Goal: Information Seeking & Learning: Learn about a topic

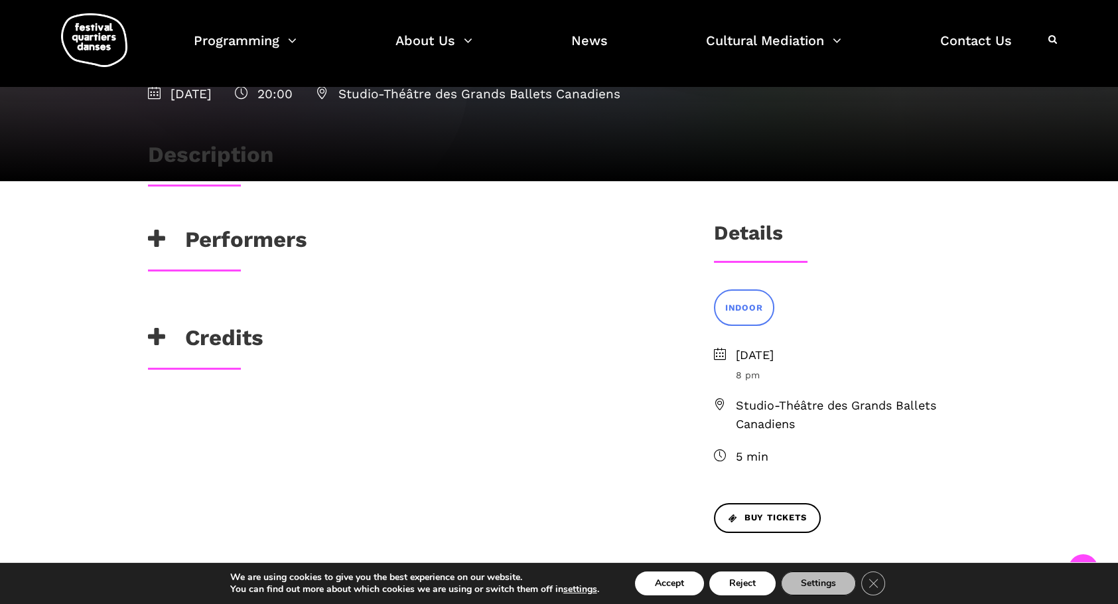
scroll to position [171, 0]
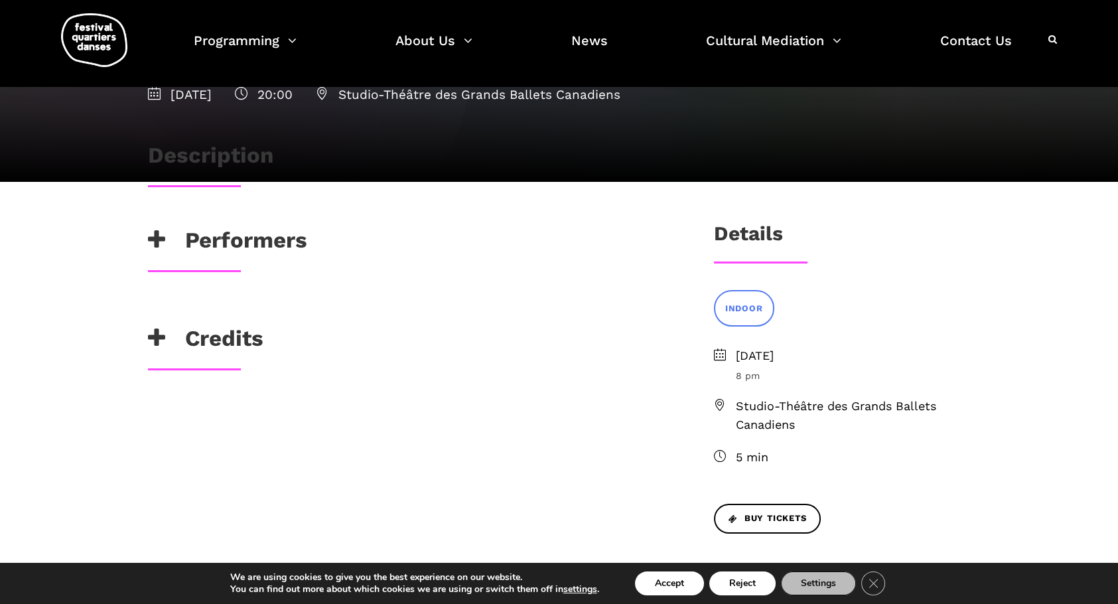
click at [276, 239] on h3 "Performers" at bounding box center [227, 243] width 159 height 33
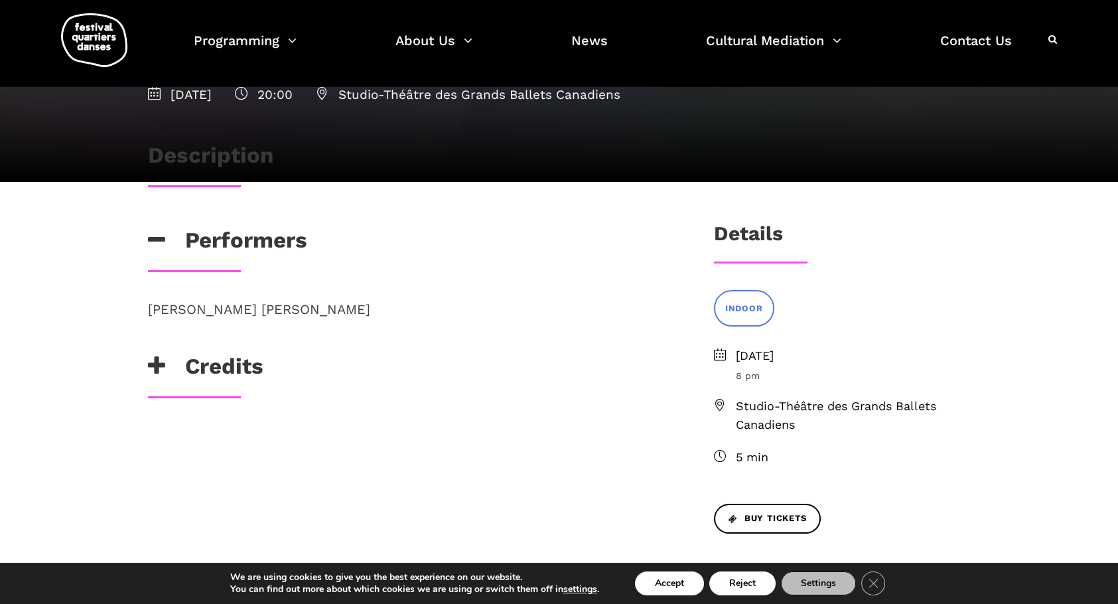
click at [263, 308] on p "Marshall Kahente Diabo" at bounding box center [409, 309] width 523 height 21
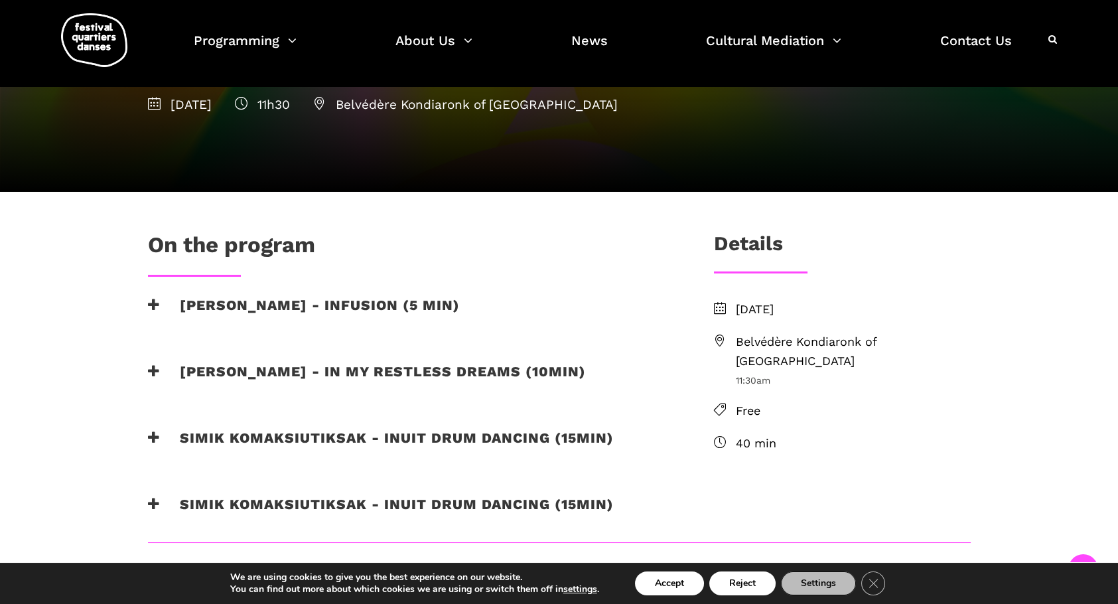
scroll to position [265, 0]
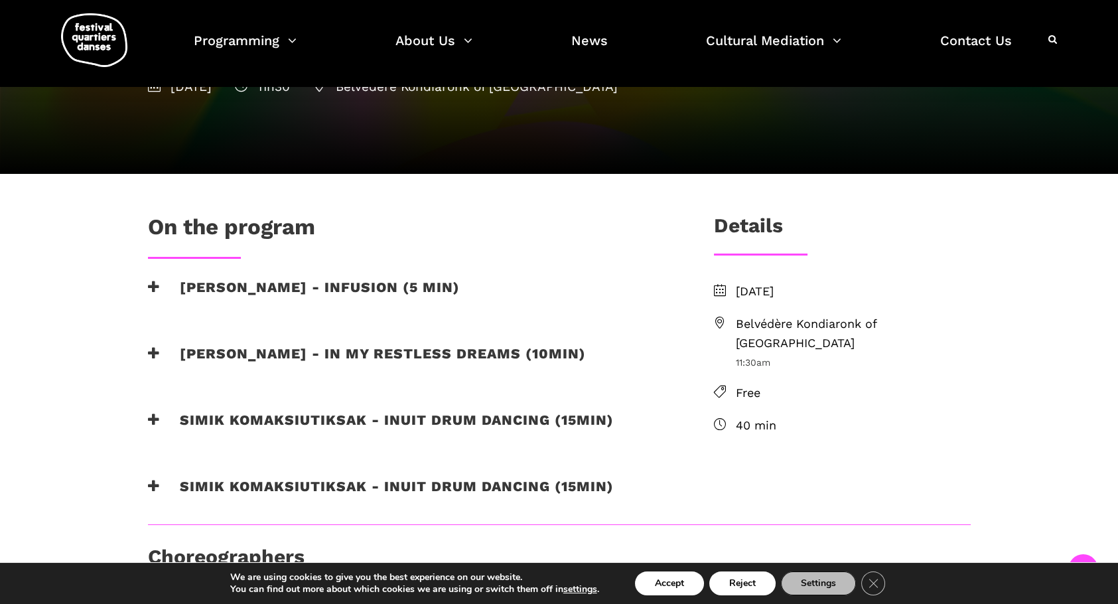
click at [346, 286] on h3 "Marshall Diabo - Infusion (5 min)" at bounding box center [304, 295] width 312 height 33
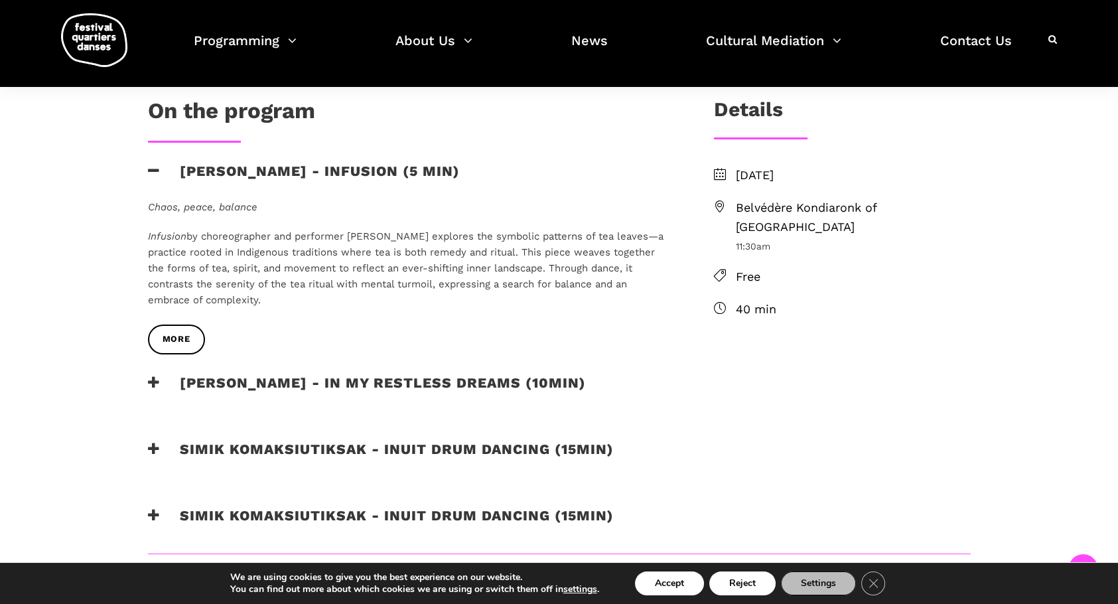
scroll to position [398, 0]
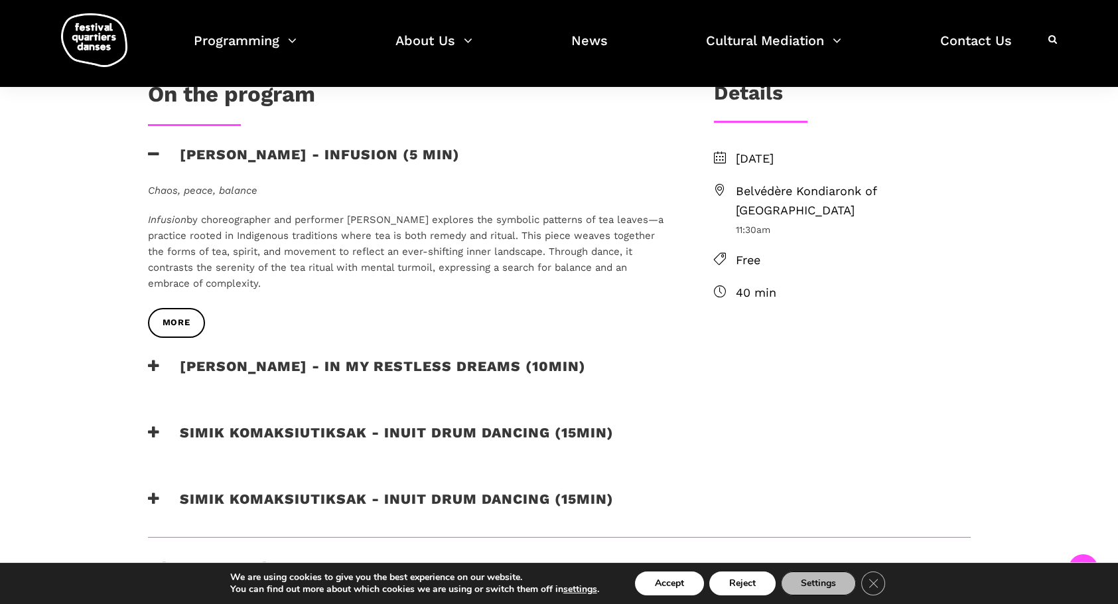
click at [436, 356] on div "More" at bounding box center [409, 333] width 549 height 50
click at [440, 363] on h3 "Ryleigh Mayo - In my restless dreams (10min)" at bounding box center [367, 374] width 438 height 33
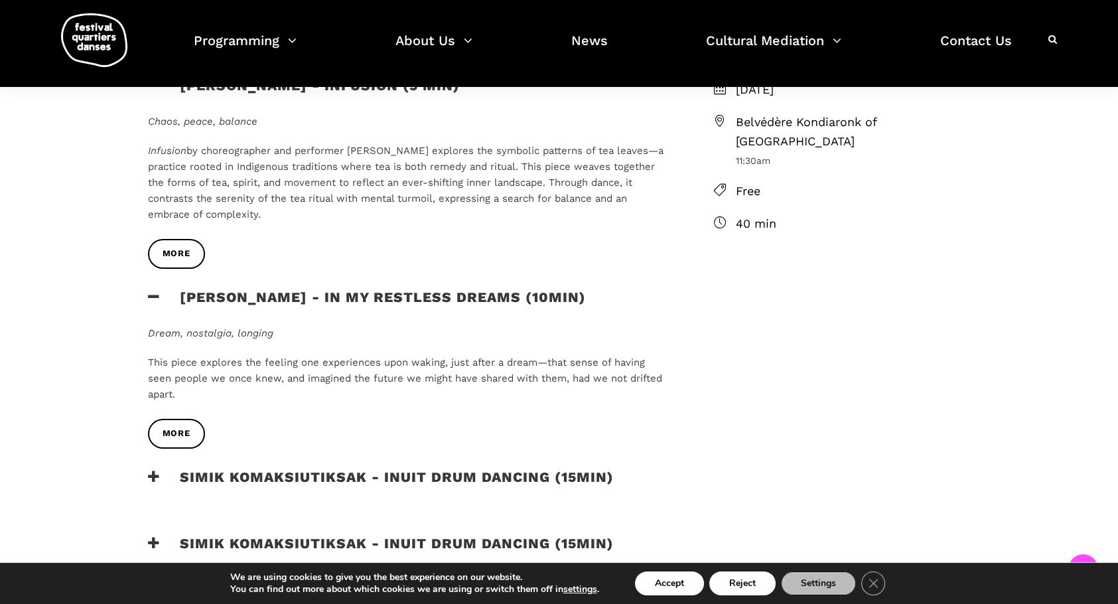
scroll to position [531, 0]
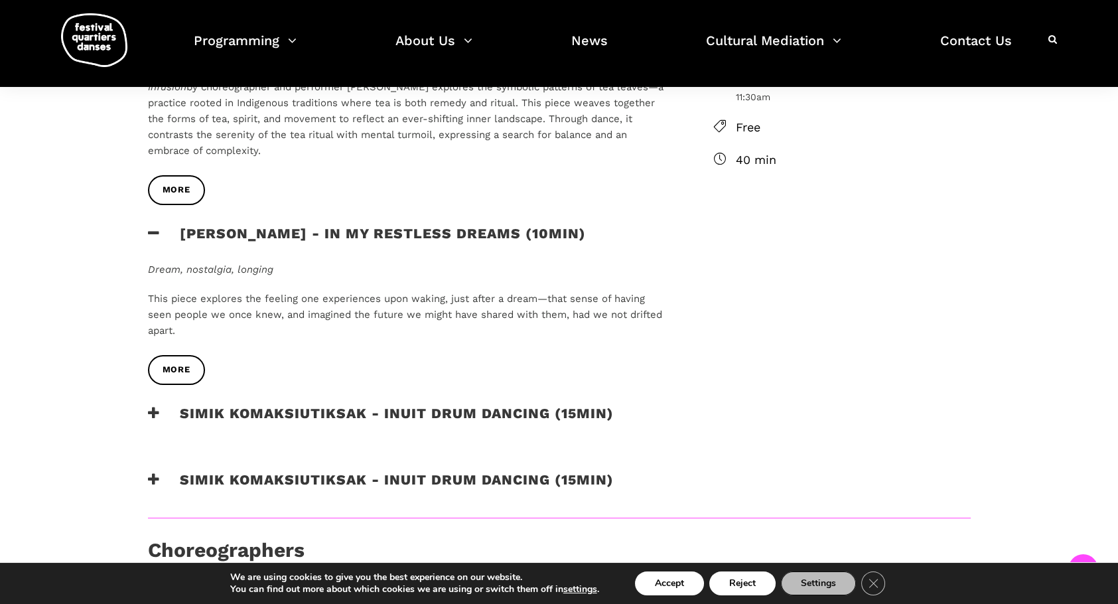
click at [431, 406] on h3 "Simik Komaksiutiksak - Inuit Drum Dancing (15min)" at bounding box center [381, 421] width 466 height 33
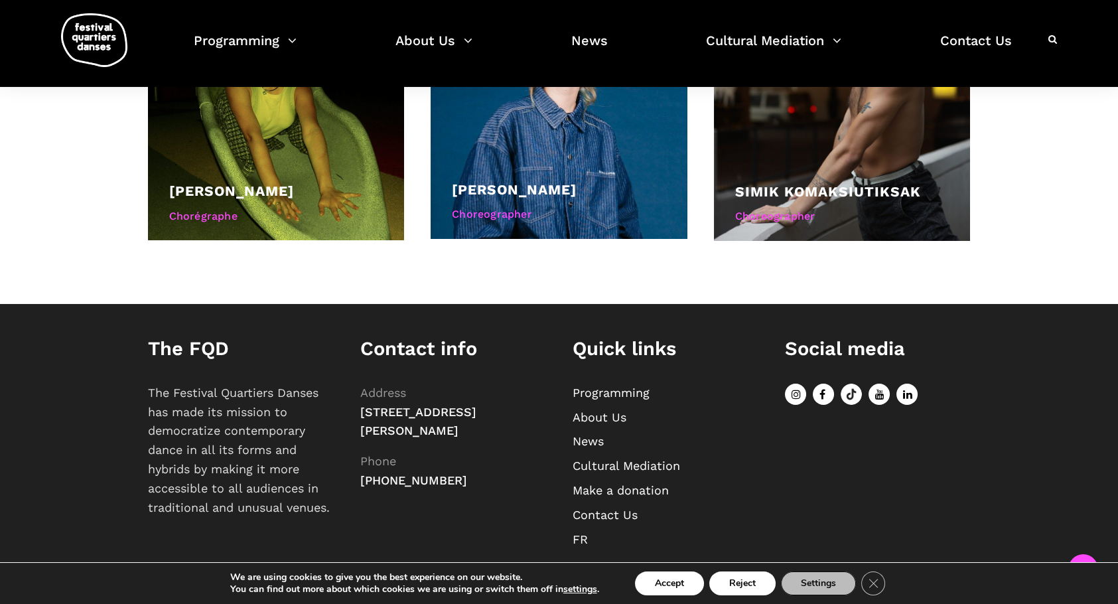
scroll to position [1308, 0]
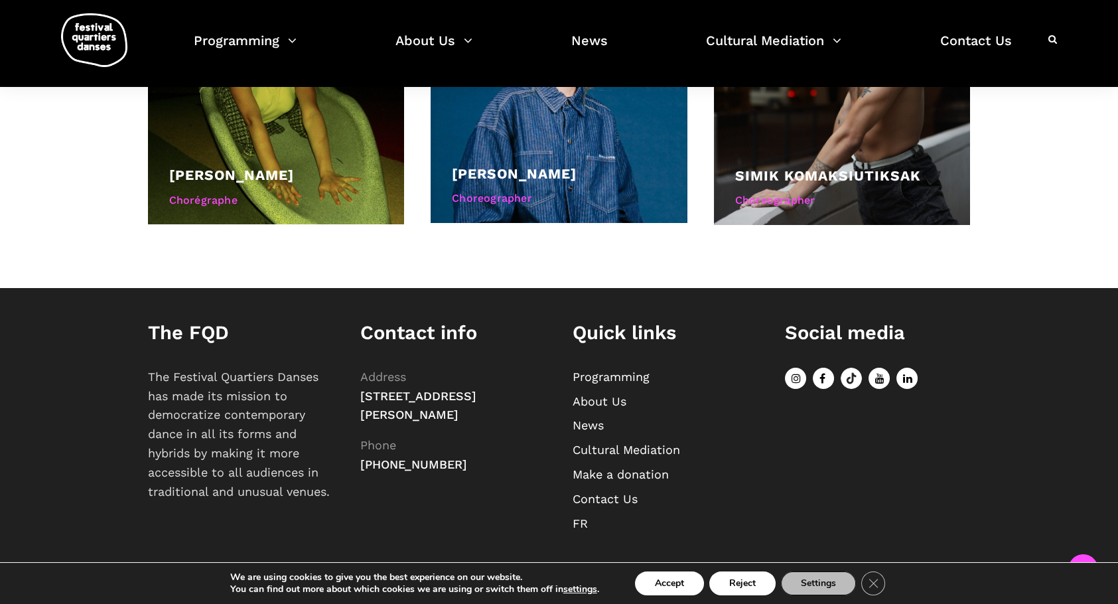
click at [632, 374] on link "Programming" at bounding box center [610, 376] width 77 height 14
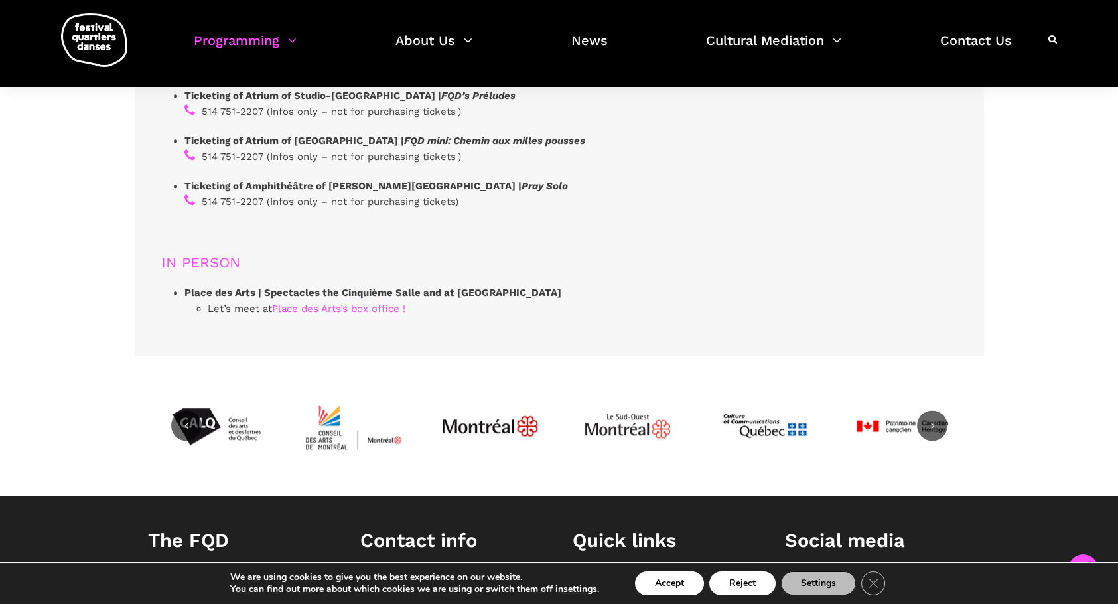
scroll to position [4154, 0]
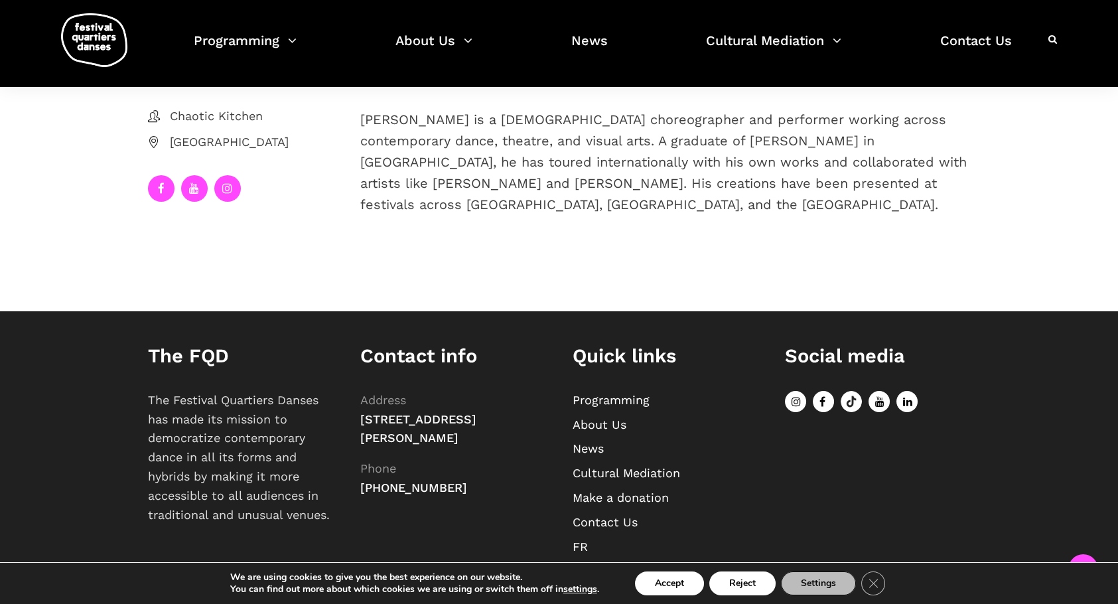
scroll to position [308, 0]
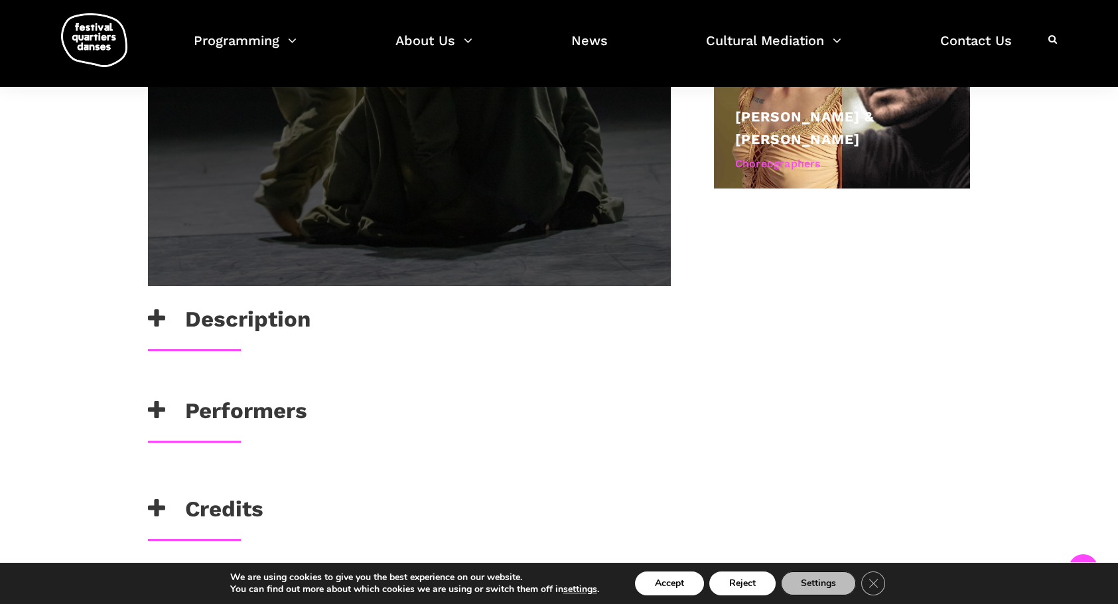
scroll to position [796, 0]
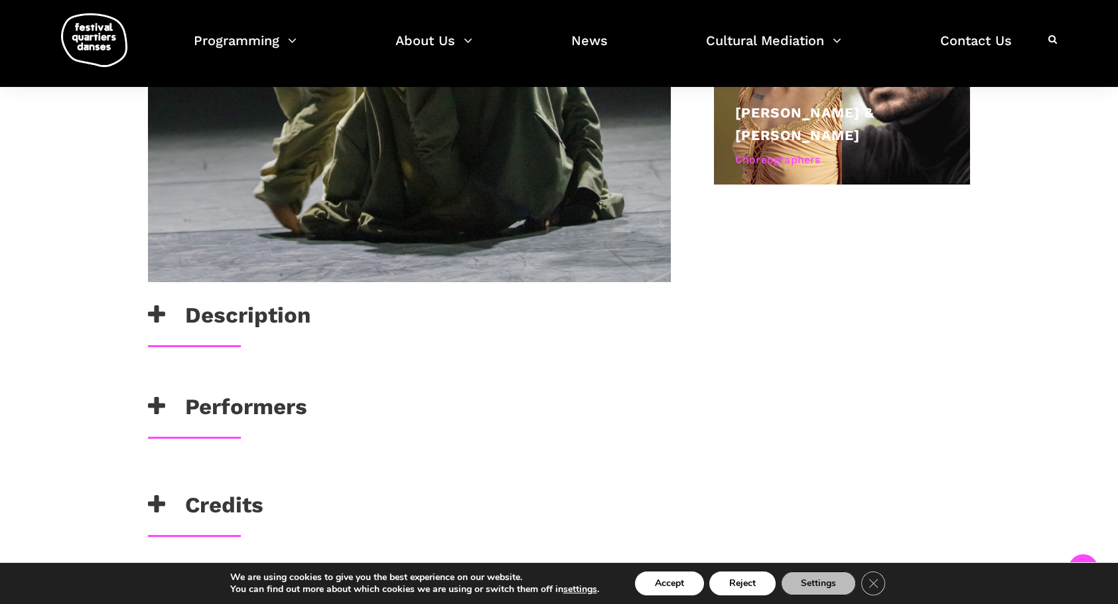
click at [244, 317] on h3 "Description" at bounding box center [229, 318] width 163 height 33
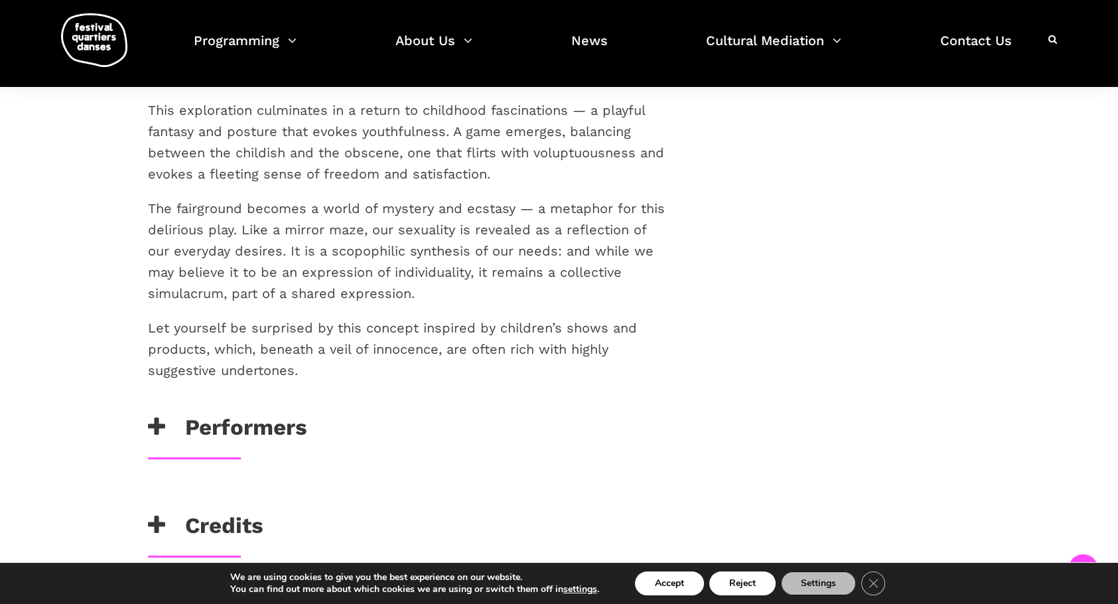
scroll to position [1260, 0]
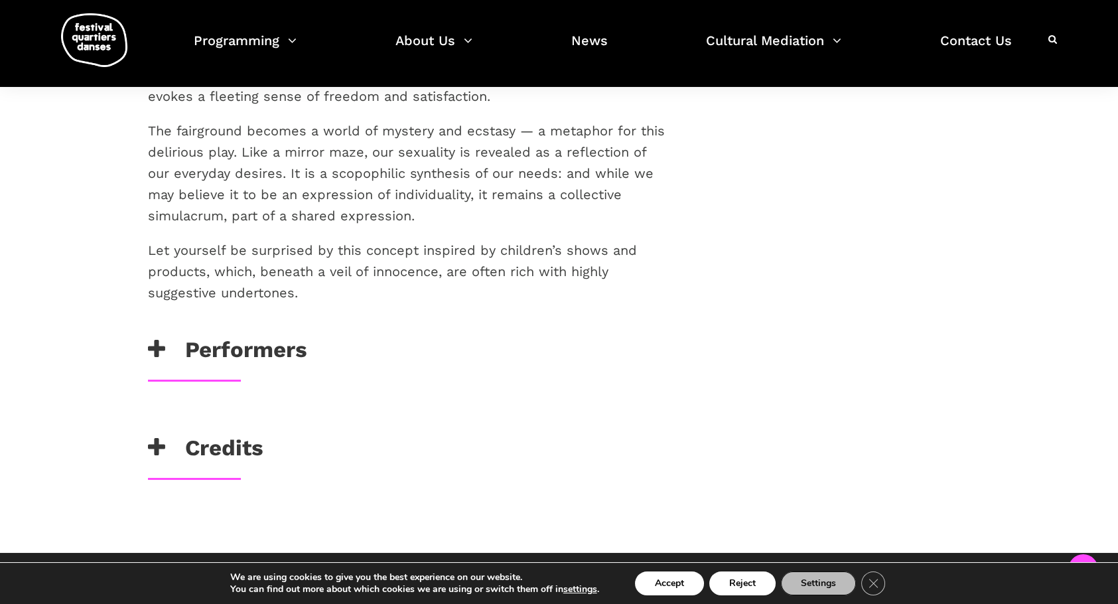
click at [261, 346] on h3 "Performers" at bounding box center [227, 352] width 159 height 33
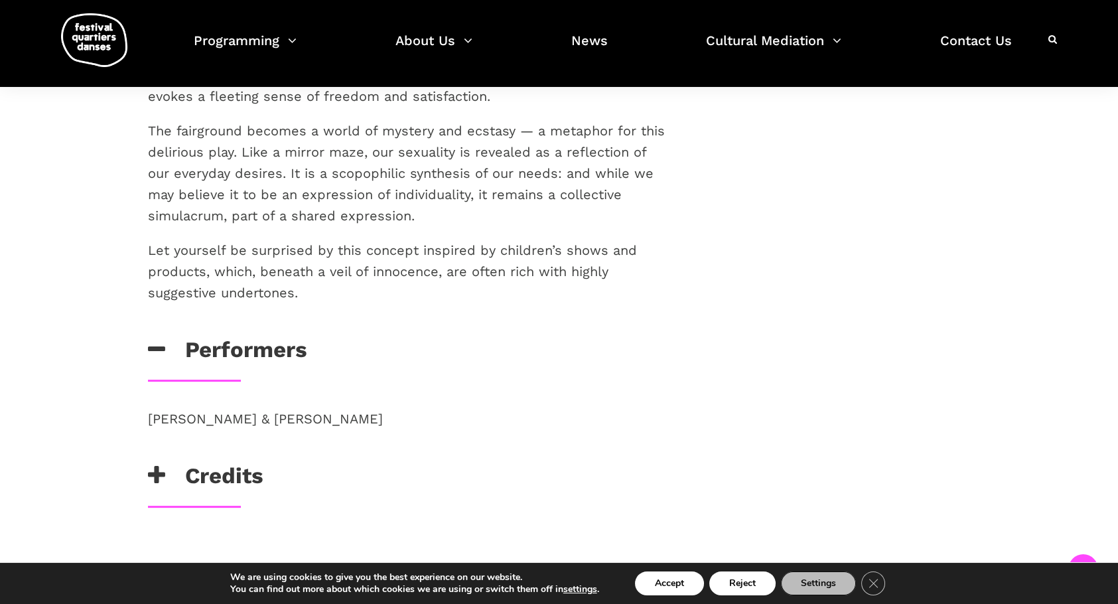
click at [203, 473] on h3 "Credits" at bounding box center [205, 478] width 115 height 33
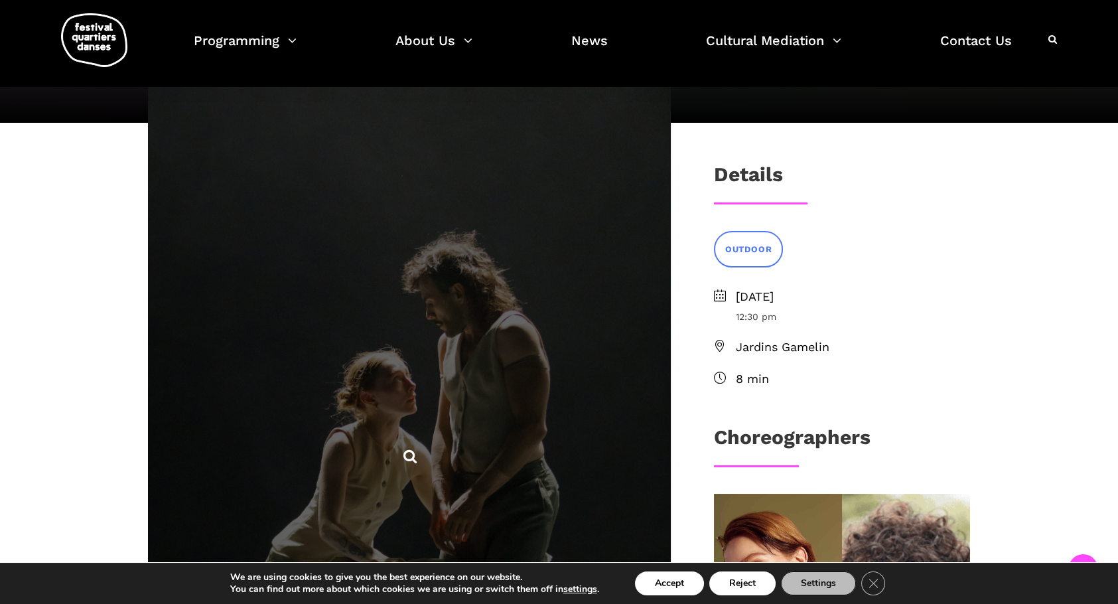
scroll to position [133, 0]
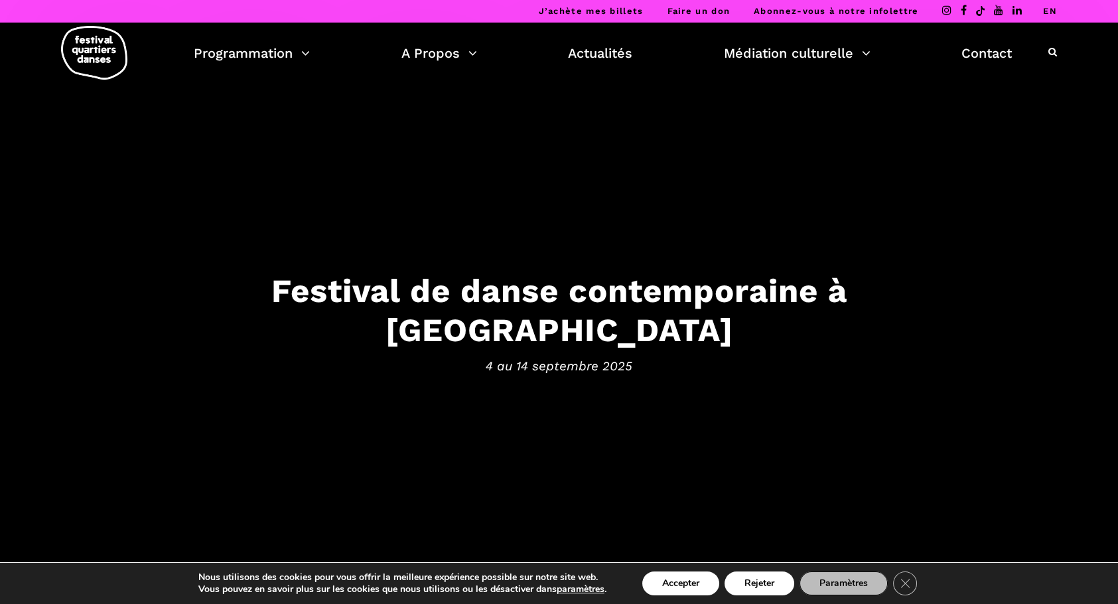
drag, startPoint x: 557, startPoint y: 356, endPoint x: 545, endPoint y: 351, distance: 13.4
click at [557, 356] on span "4 au 14 septembre 2025" at bounding box center [559, 366] width 823 height 20
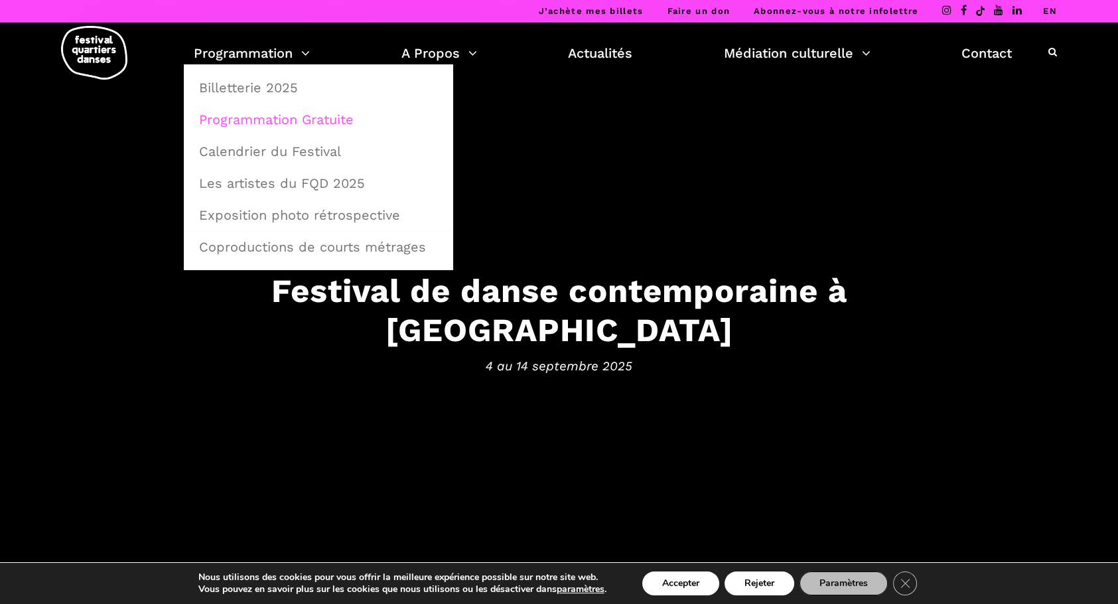
click at [297, 114] on link "Programmation Gratuite" at bounding box center [318, 119] width 255 height 31
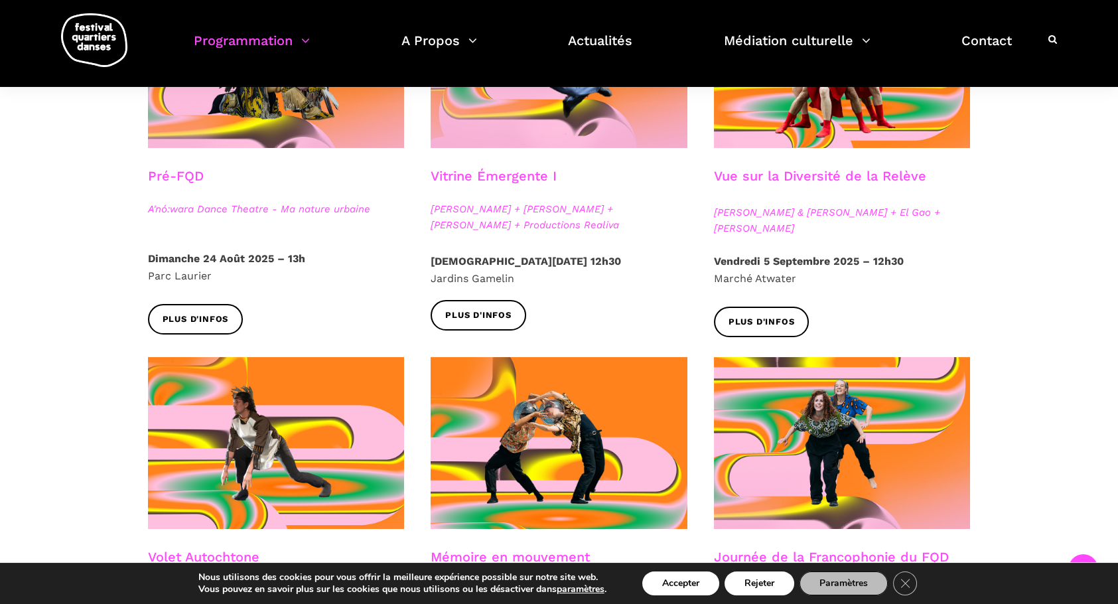
scroll to position [464, 0]
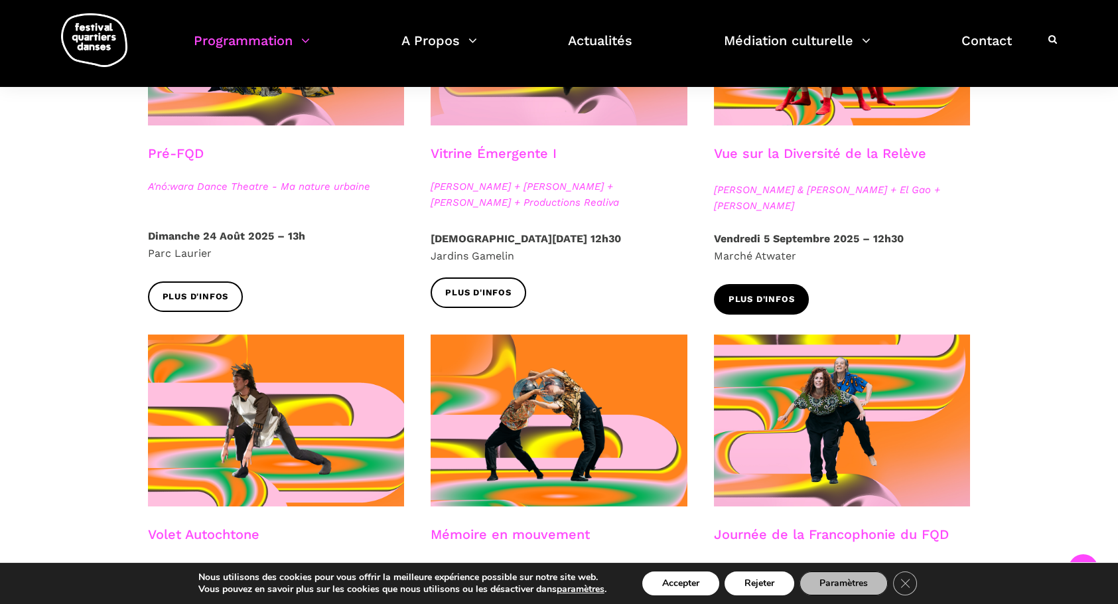
click at [745, 293] on span "Plus d'infos" at bounding box center [761, 300] width 66 height 14
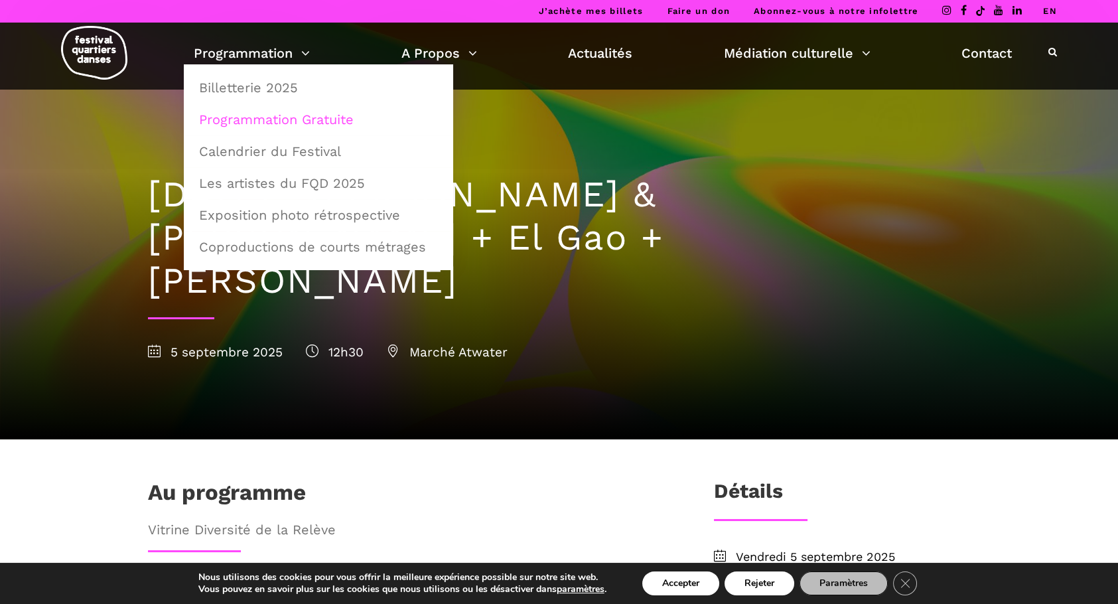
click at [278, 112] on link "Programmation Gratuite" at bounding box center [318, 119] width 255 height 31
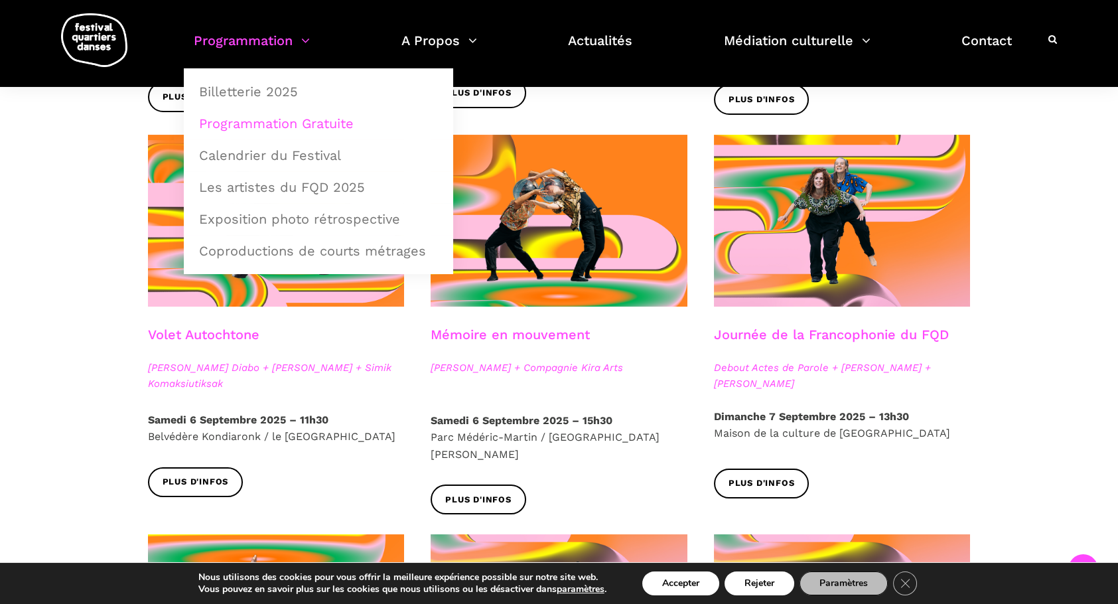
scroll to position [597, 0]
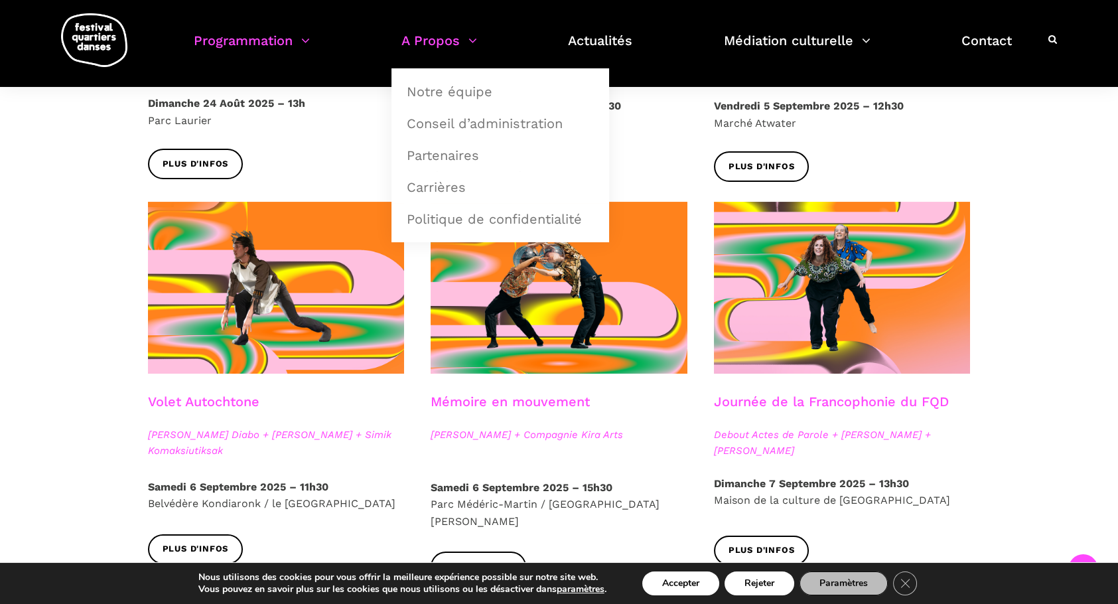
click at [451, 36] on link "A Propos" at bounding box center [439, 48] width 76 height 39
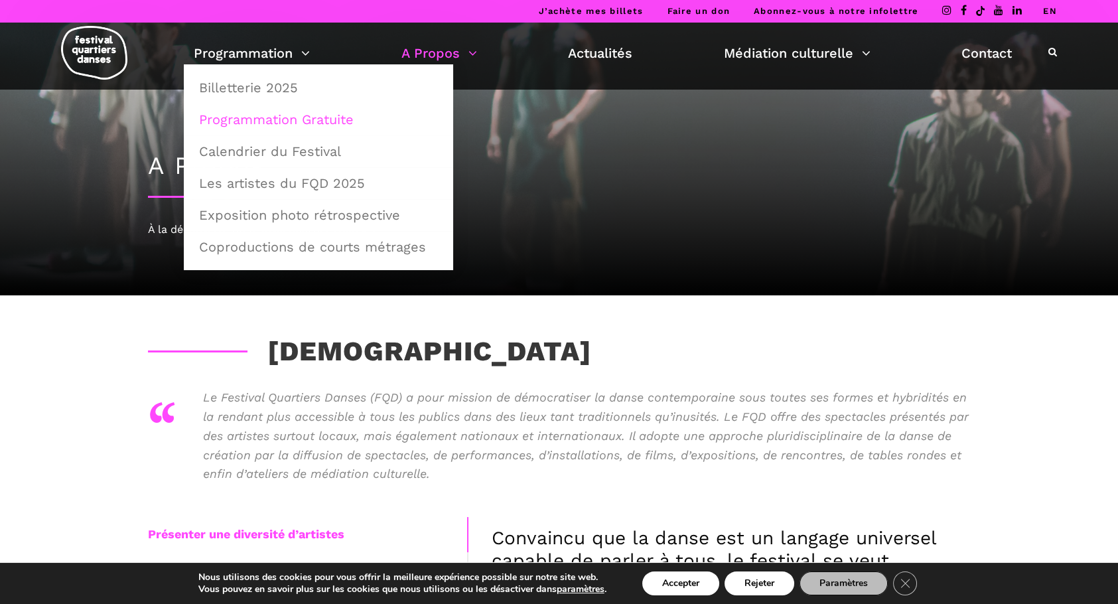
click at [250, 116] on link "Programmation Gratuite" at bounding box center [318, 119] width 255 height 31
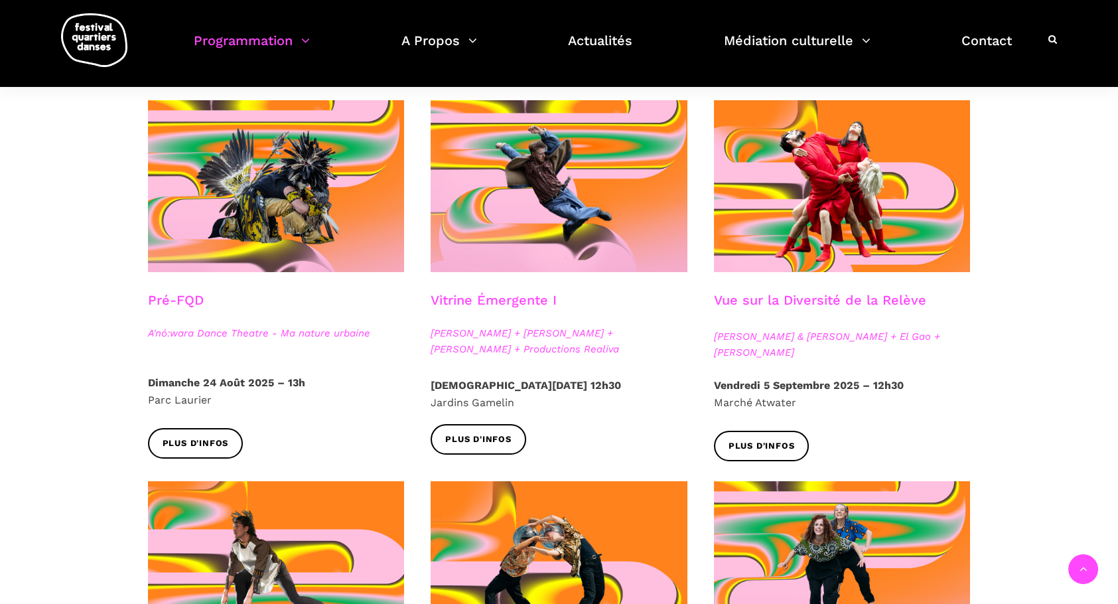
scroll to position [332, 0]
